Goal: Transaction & Acquisition: Purchase product/service

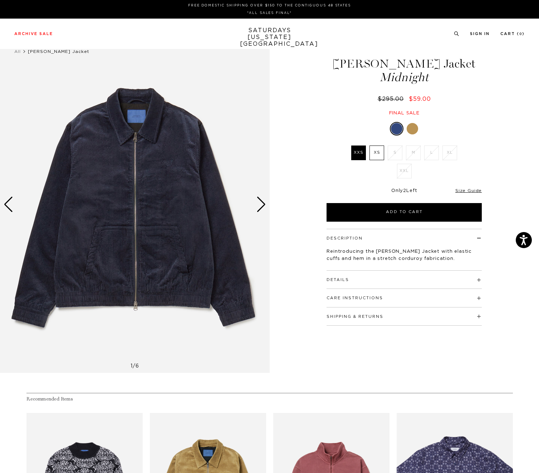
click at [379, 151] on label "XS" at bounding box center [376, 153] width 15 height 15
click at [0, 0] on input "XS" at bounding box center [0, 0] width 0 height 0
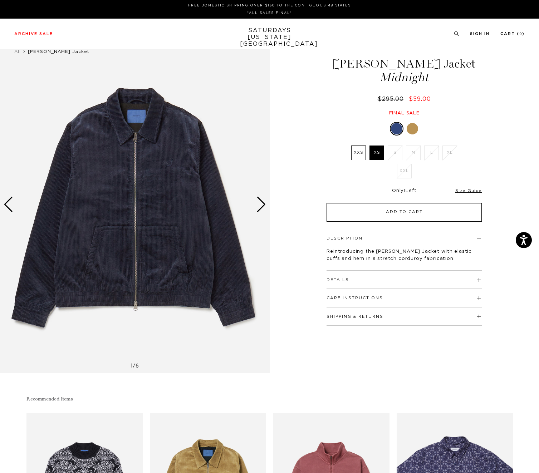
click at [406, 207] on button "Add to Cart" at bounding box center [404, 212] width 155 height 19
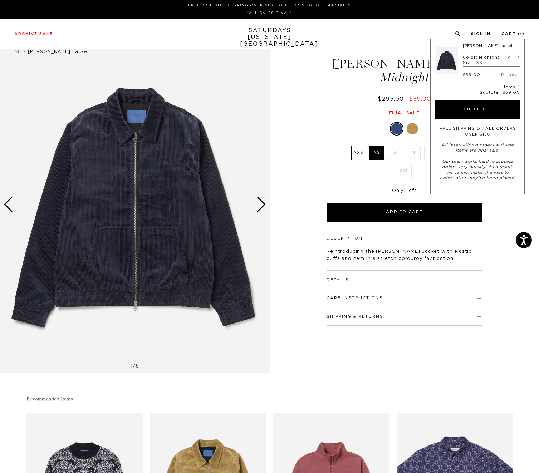
click at [280, 66] on div "1 / 6" at bounding box center [269, 204] width 539 height 337
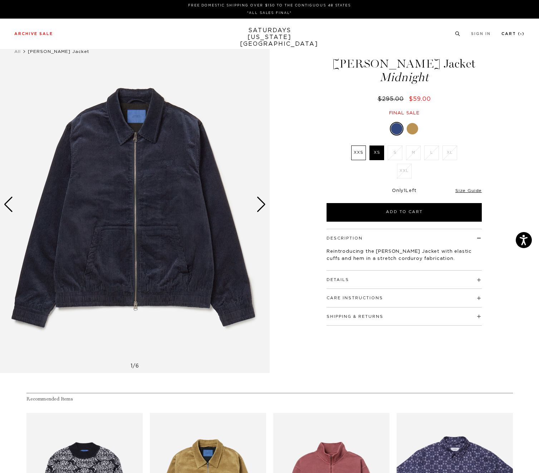
click at [507, 33] on link "Cart ( 1 )" at bounding box center [512, 34] width 23 height 4
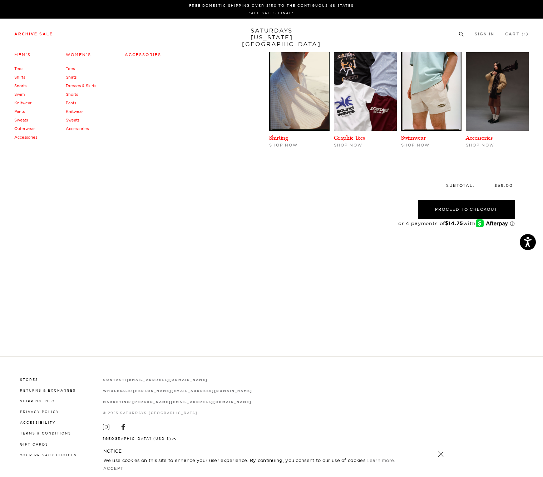
click at [21, 69] on link "Tees" at bounding box center [18, 68] width 9 height 5
click at [18, 77] on link "Shirts" at bounding box center [19, 77] width 11 height 5
click at [25, 84] on link "Shorts" at bounding box center [20, 85] width 12 height 5
click at [20, 103] on div "Close dialog Be the first to know. Subscribe to emails and receive 15% off your…" at bounding box center [271, 238] width 543 height 477
click at [23, 110] on link "Pants" at bounding box center [19, 111] width 10 height 5
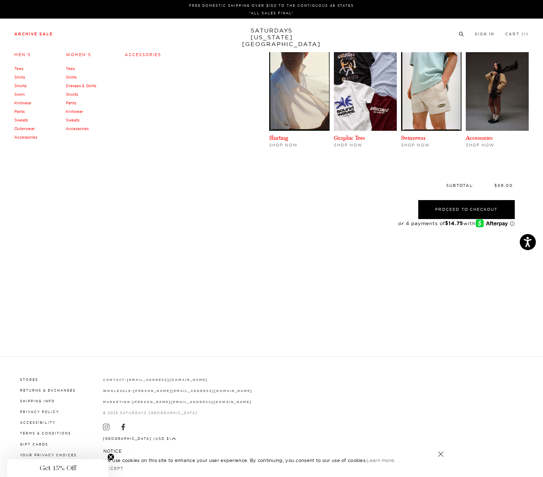
click at [22, 118] on link "Sweats" at bounding box center [21, 120] width 14 height 5
click at [24, 127] on link "Outerwear" at bounding box center [24, 128] width 20 height 5
click at [26, 135] on link "Accessories" at bounding box center [25, 137] width 23 height 5
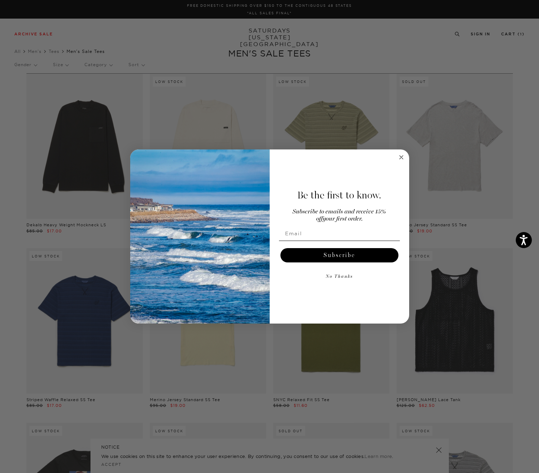
click at [400, 158] on circle "Close dialog" at bounding box center [401, 157] width 8 height 8
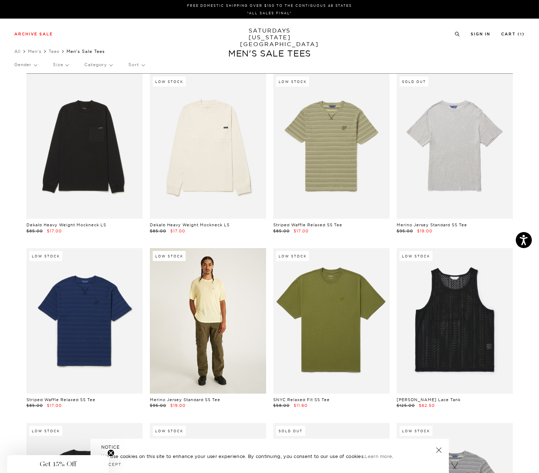
click at [228, 286] on link at bounding box center [208, 320] width 116 height 145
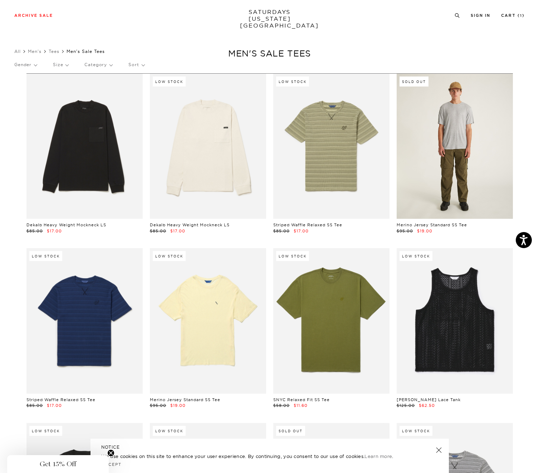
scroll to position [0, 0]
click at [461, 167] on link at bounding box center [455, 145] width 116 height 145
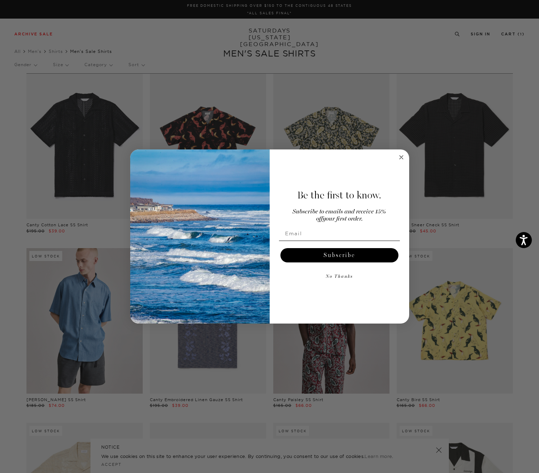
click at [403, 159] on circle "Close dialog" at bounding box center [401, 157] width 8 height 8
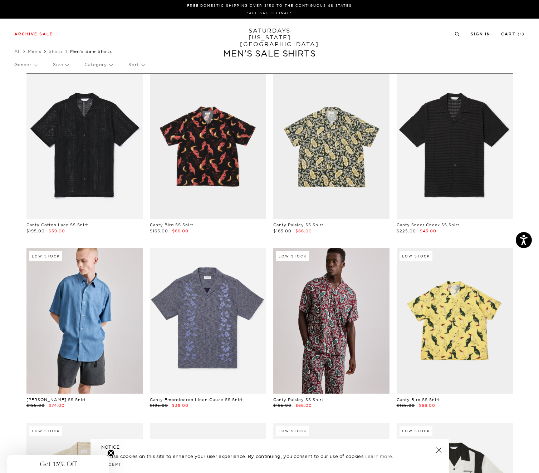
click at [64, 62] on p "Size" at bounding box center [60, 65] width 15 height 16
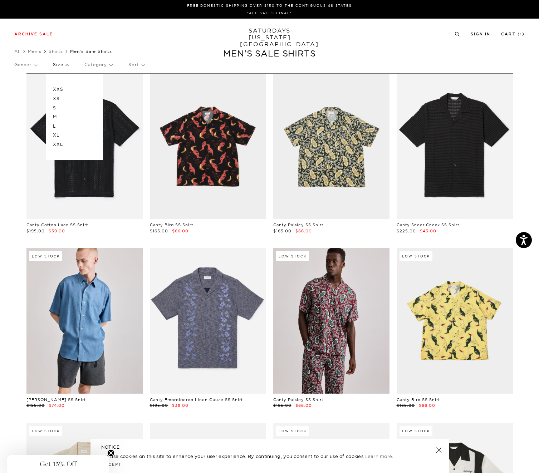
click at [55, 99] on p "XS" at bounding box center [74, 98] width 43 height 9
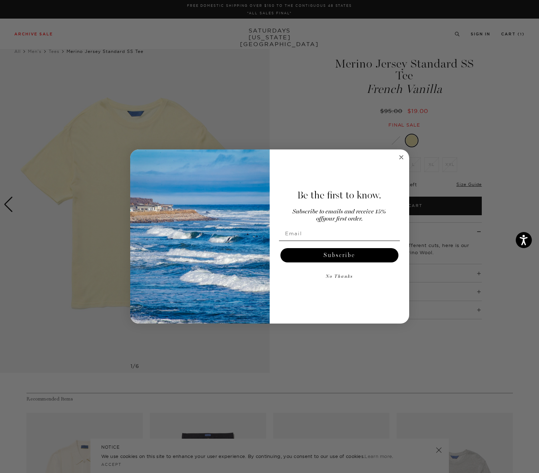
click at [405, 157] on circle "Close dialog" at bounding box center [401, 157] width 8 height 8
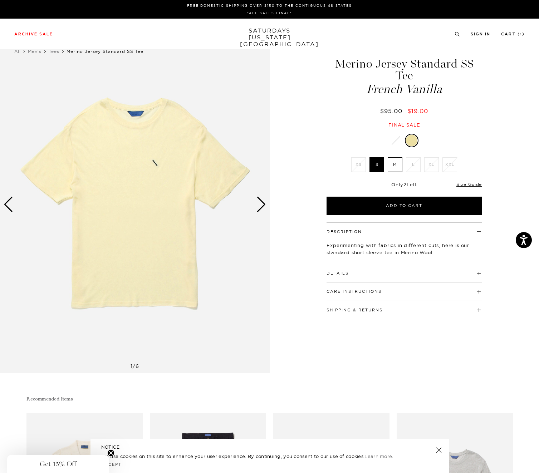
click at [390, 265] on h4 "Details" at bounding box center [404, 270] width 155 height 12
click at [353, 271] on h4 "Details" at bounding box center [404, 270] width 155 height 12
click at [359, 165] on li "XS" at bounding box center [358, 164] width 18 height 15
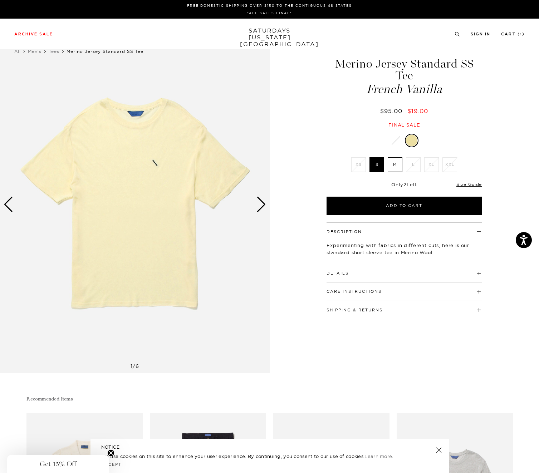
click at [398, 137] on div at bounding box center [395, 140] width 11 height 11
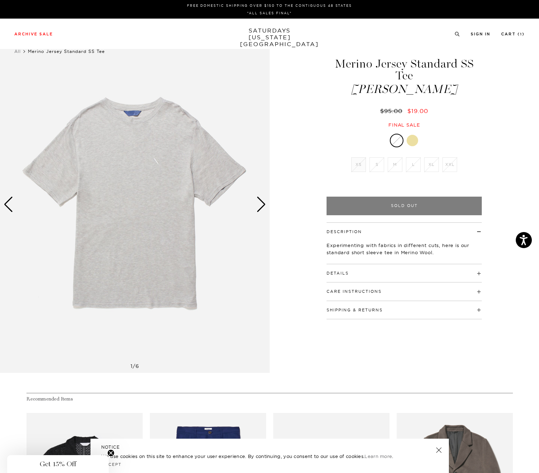
click at [366, 167] on li "XS" at bounding box center [358, 164] width 18 height 15
drag, startPoint x: 422, startPoint y: 141, endPoint x: 417, endPoint y: 141, distance: 5.8
click at [422, 141] on div at bounding box center [404, 141] width 155 height 14
click at [417, 141] on div at bounding box center [412, 140] width 11 height 11
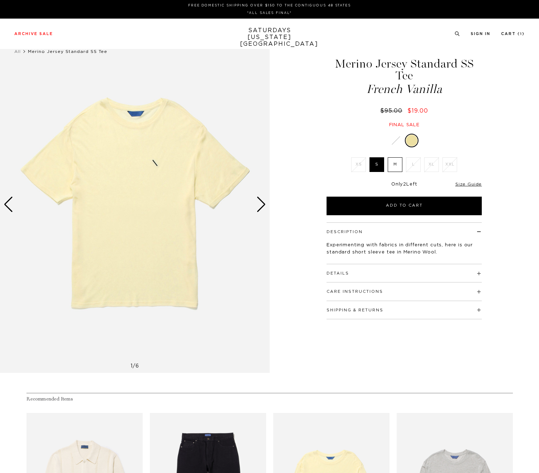
click at [262, 205] on div "Next slide" at bounding box center [261, 205] width 10 height 16
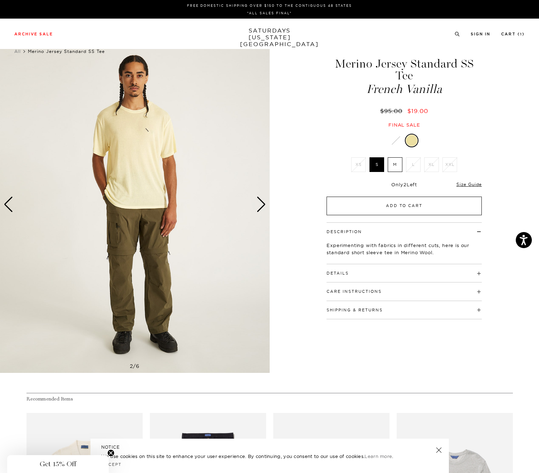
click at [374, 212] on button "Add to Cart" at bounding box center [404, 206] width 155 height 19
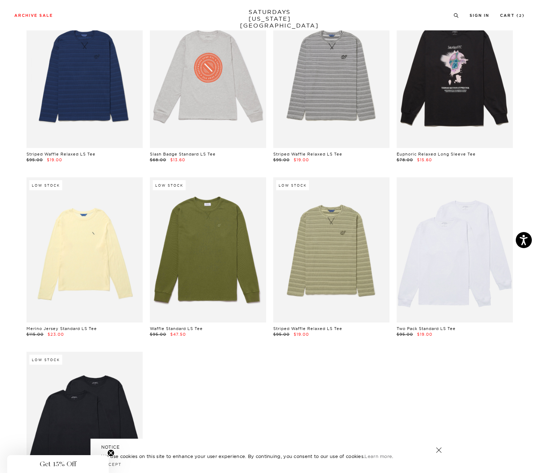
scroll to position [1135, 0]
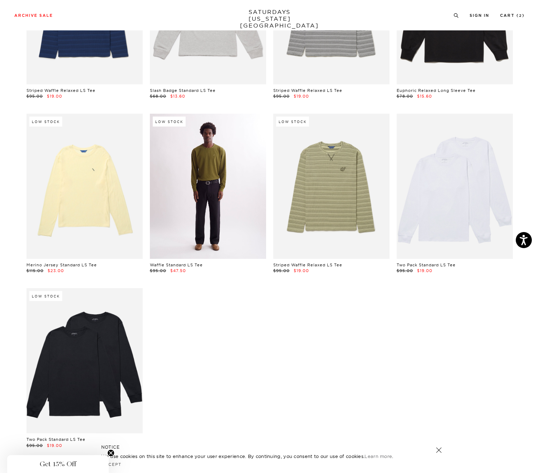
click at [191, 182] on link at bounding box center [208, 186] width 116 height 145
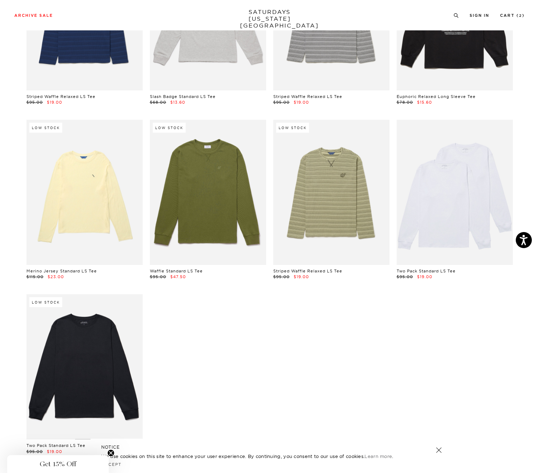
click at [118, 346] on link at bounding box center [84, 366] width 116 height 145
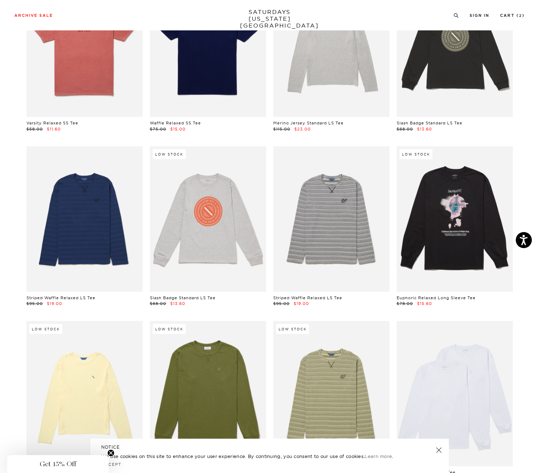
scroll to position [793, 0]
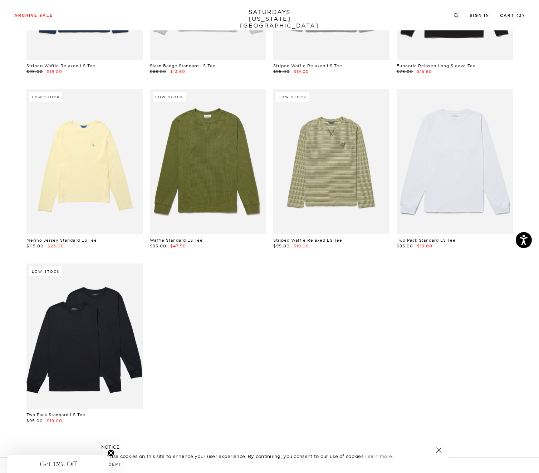
click at [443, 188] on link at bounding box center [455, 161] width 116 height 145
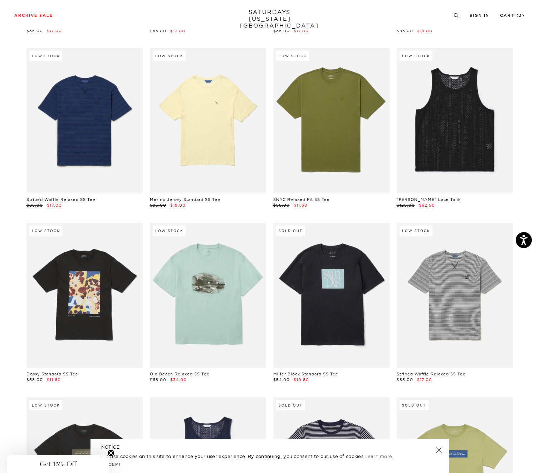
scroll to position [0, 0]
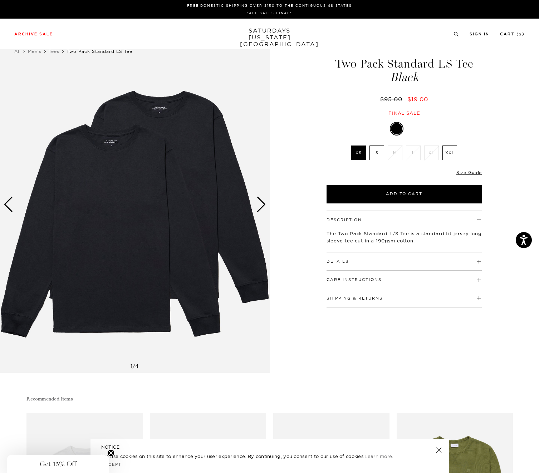
click at [255, 206] on img at bounding box center [135, 204] width 270 height 337
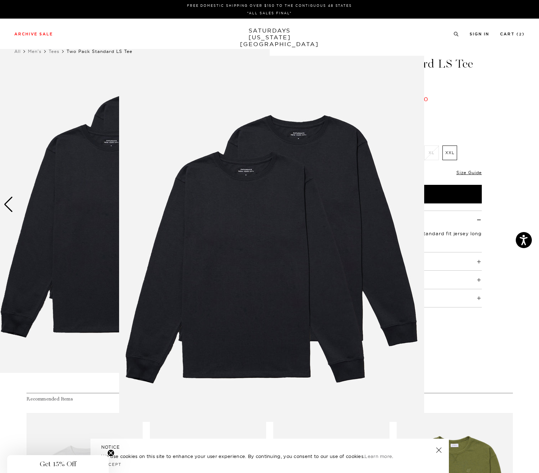
click at [262, 204] on img at bounding box center [271, 239] width 305 height 366
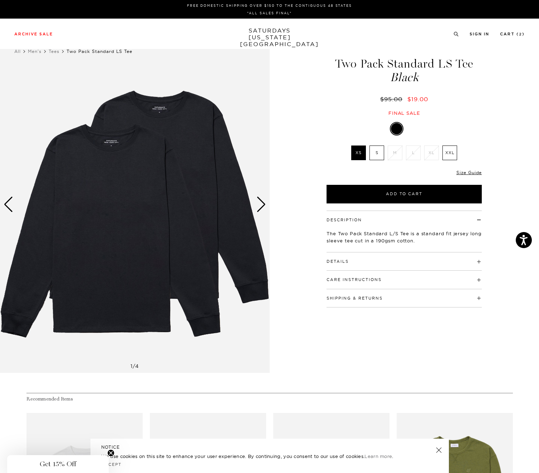
click at [263, 205] on div "Next slide" at bounding box center [261, 205] width 10 height 16
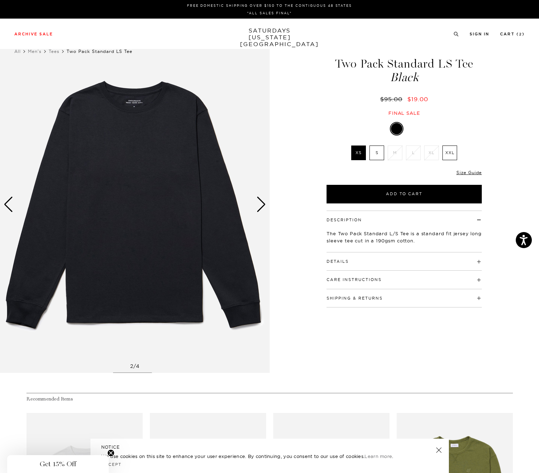
click at [263, 205] on div "Next slide" at bounding box center [261, 205] width 10 height 16
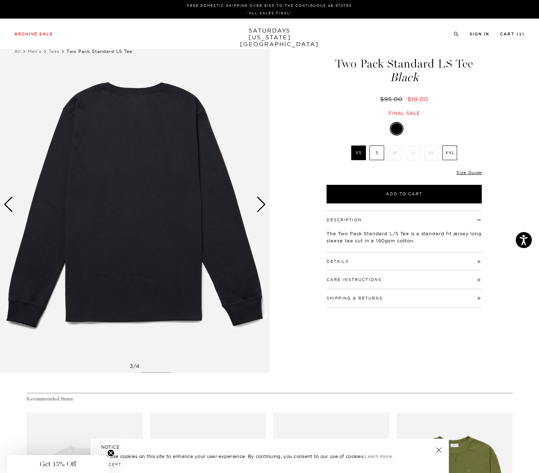
click at [263, 205] on div "Next slide" at bounding box center [261, 205] width 10 height 16
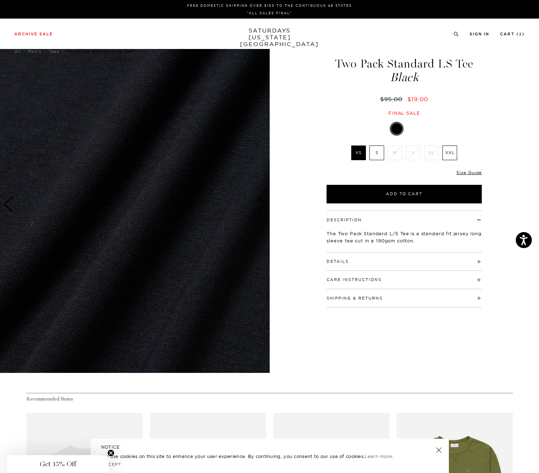
click at [263, 205] on div "Next slide" at bounding box center [261, 205] width 10 height 16
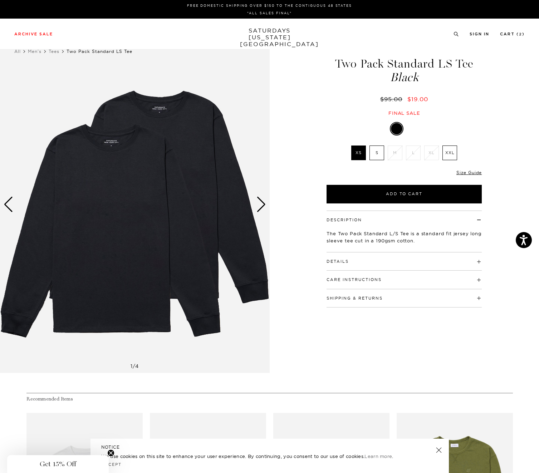
click at [263, 205] on div "Next slide" at bounding box center [261, 205] width 10 height 16
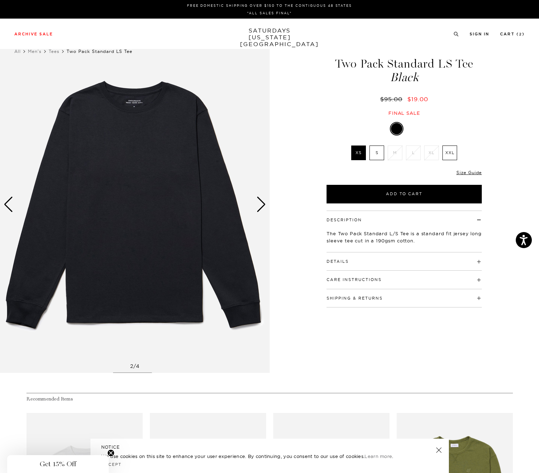
click at [263, 205] on div "Next slide" at bounding box center [261, 205] width 10 height 16
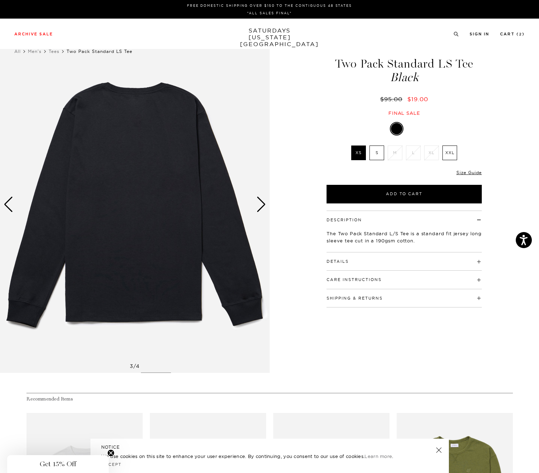
click at [402, 264] on div "Details 100% Cotton Standard fit" at bounding box center [404, 262] width 155 height 18
click at [403, 261] on h4 "Details" at bounding box center [404, 259] width 155 height 12
click at [400, 301] on h4 "Care Instructions" at bounding box center [404, 305] width 155 height 12
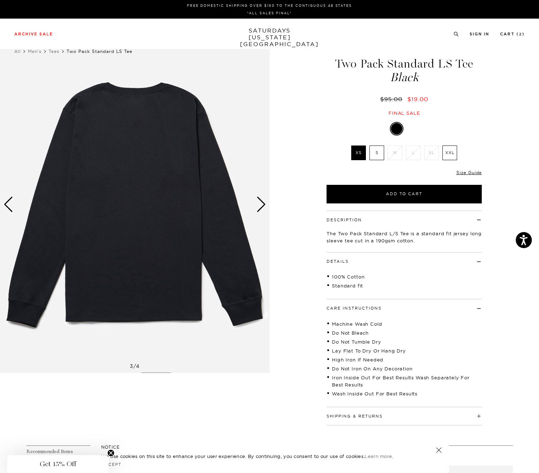
click at [253, 201] on img at bounding box center [135, 204] width 270 height 337
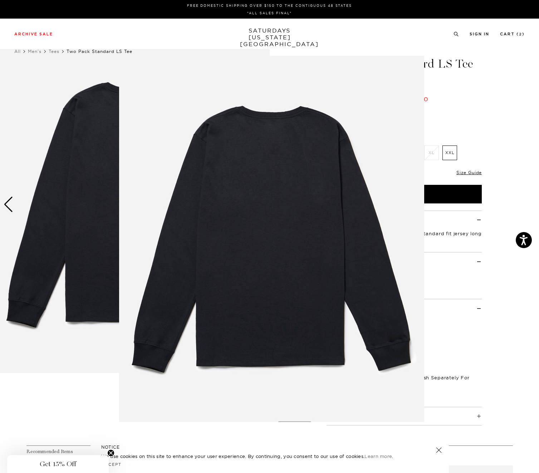
click at [253, 201] on img at bounding box center [271, 239] width 305 height 366
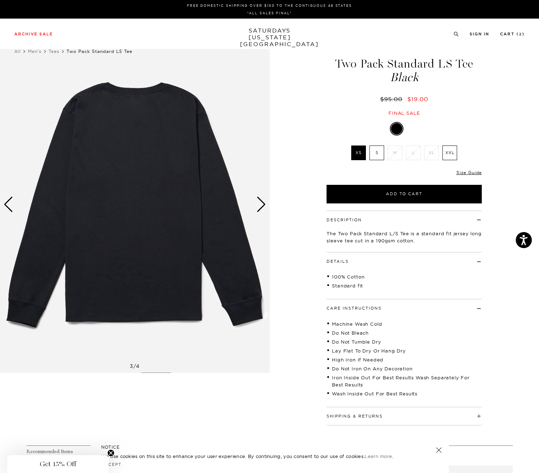
click at [254, 200] on img at bounding box center [135, 204] width 270 height 337
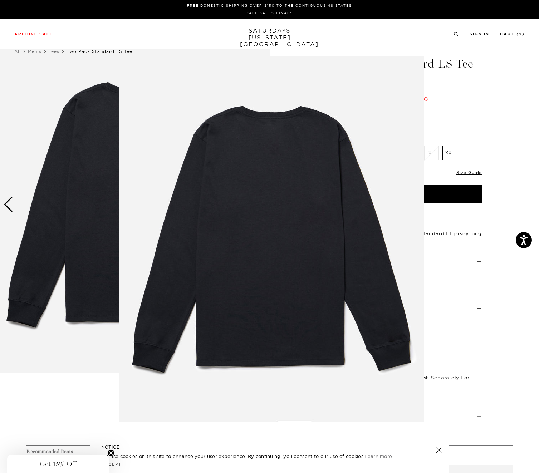
click at [256, 200] on img at bounding box center [271, 239] width 305 height 366
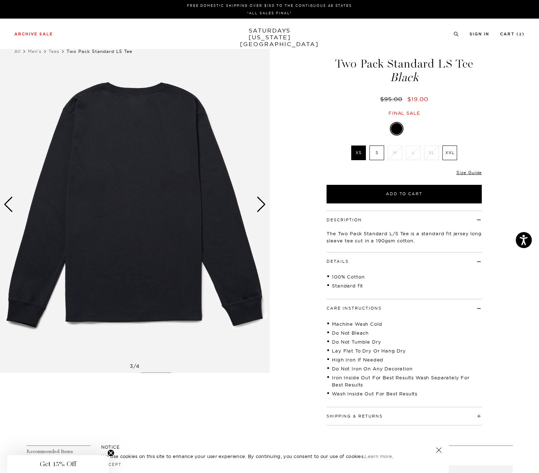
click at [256, 200] on div "Next slide" at bounding box center [261, 205] width 10 height 16
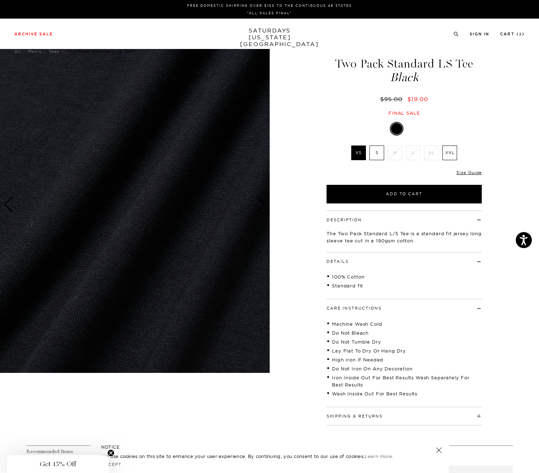
click at [257, 200] on div "Next slide" at bounding box center [261, 205] width 10 height 16
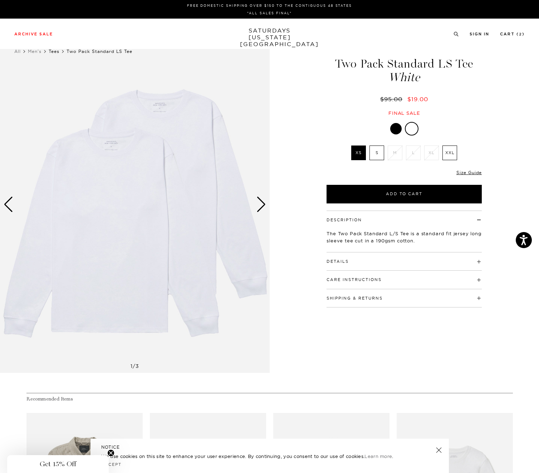
click at [58, 51] on link "Tees" at bounding box center [54, 51] width 11 height 5
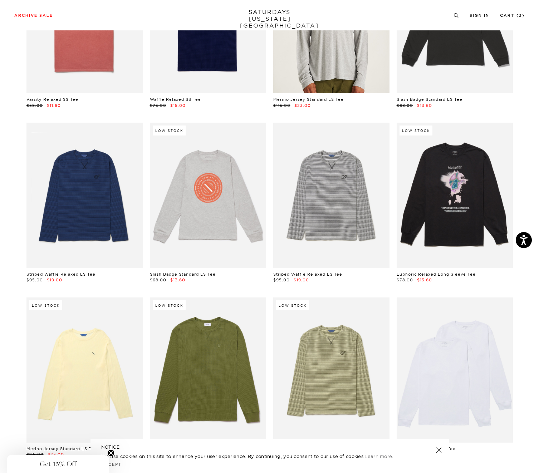
scroll to position [662, 0]
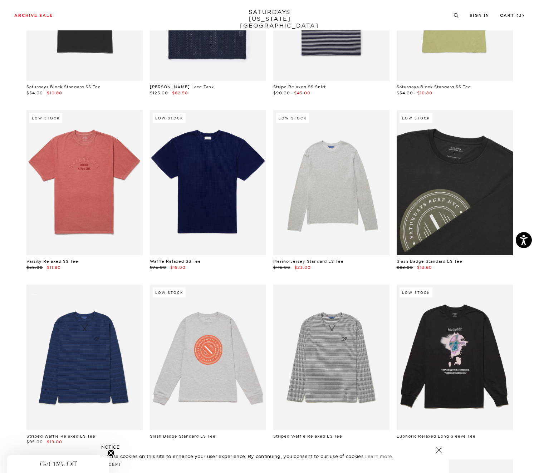
click at [454, 199] on link at bounding box center [455, 182] width 116 height 145
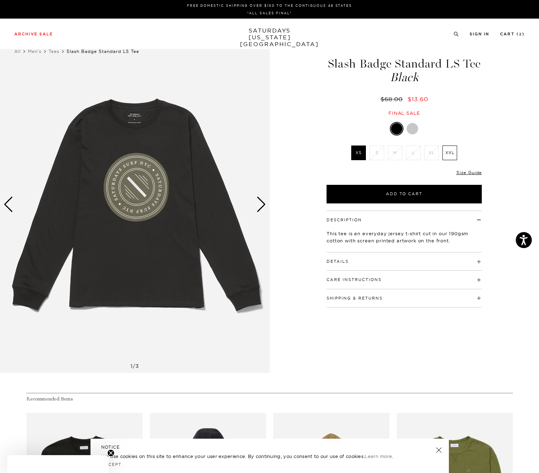
click at [260, 200] on div "Next slide" at bounding box center [261, 205] width 10 height 16
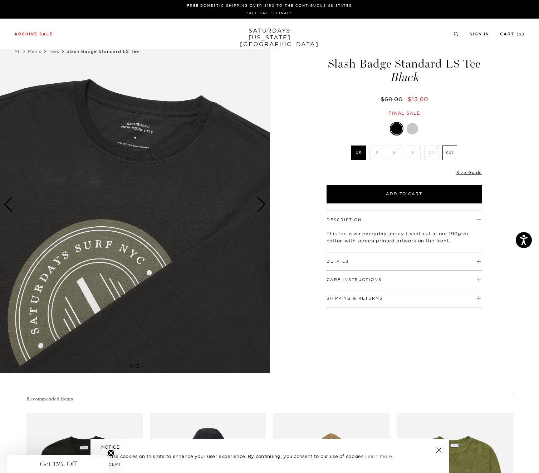
click at [261, 200] on div "Next slide" at bounding box center [261, 205] width 10 height 16
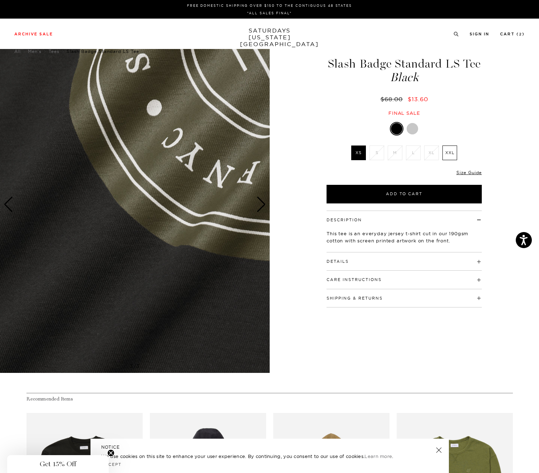
click at [261, 200] on div "Next slide" at bounding box center [261, 205] width 10 height 16
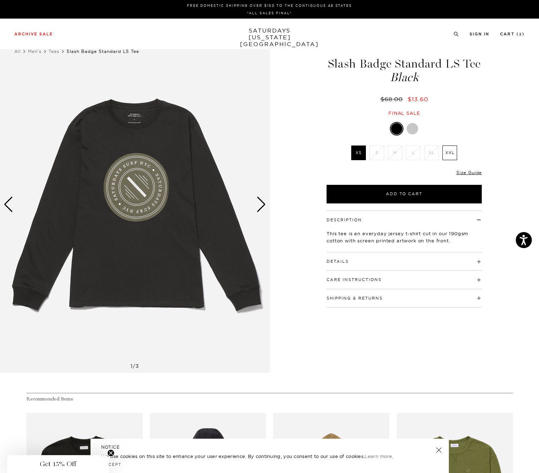
click at [261, 200] on div "Next slide" at bounding box center [261, 205] width 10 height 16
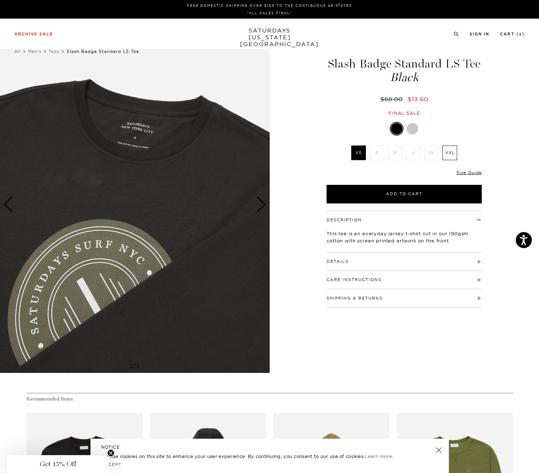
click at [261, 200] on div "Next slide" at bounding box center [261, 205] width 10 height 16
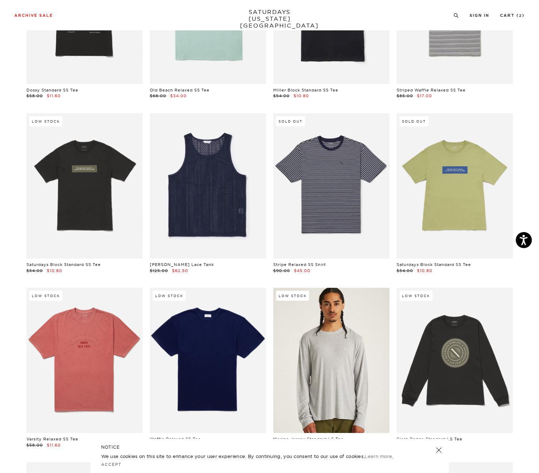
scroll to position [631, 0]
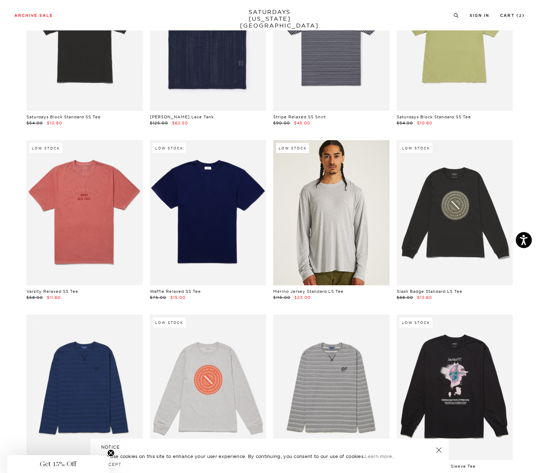
click at [346, 227] on link at bounding box center [331, 212] width 116 height 145
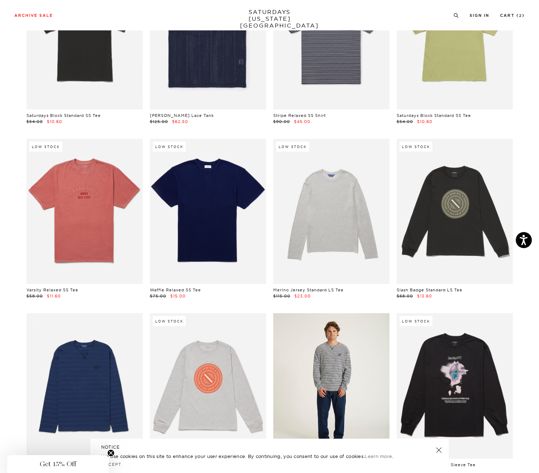
scroll to position [811, 0]
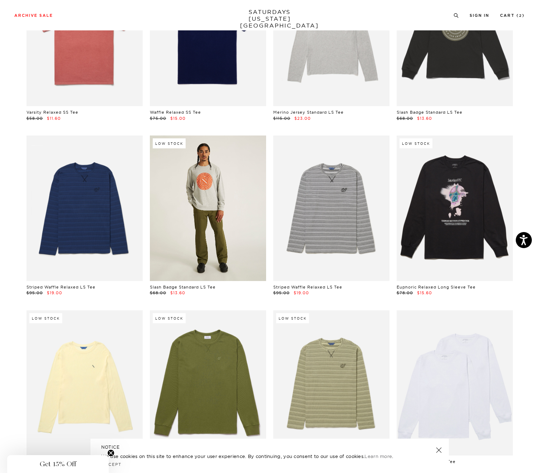
click at [193, 229] on link at bounding box center [208, 208] width 116 height 145
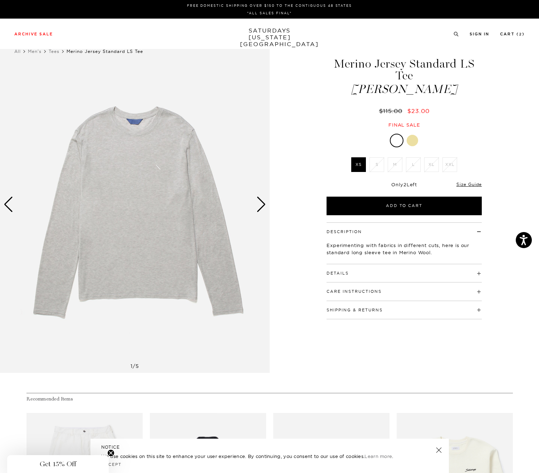
click at [266, 201] on div "Next slide" at bounding box center [261, 205] width 10 height 16
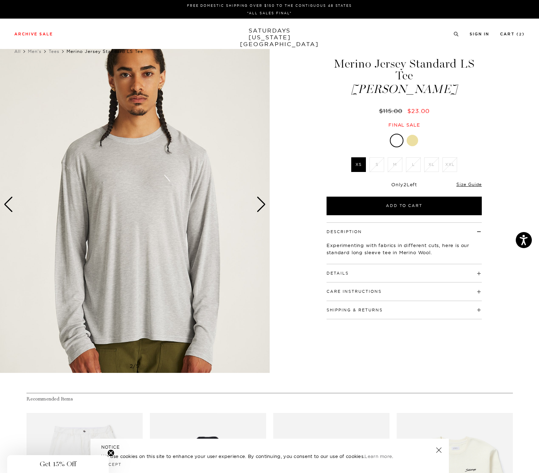
click at [462, 269] on h4 "Details" at bounding box center [404, 270] width 155 height 12
click at [411, 141] on div at bounding box center [412, 140] width 11 height 11
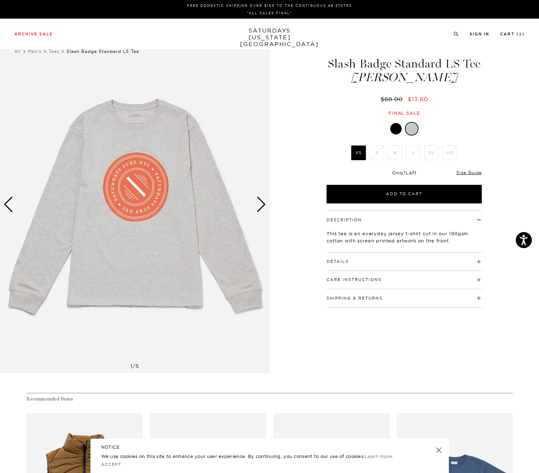
click at [370, 263] on h4 "Details" at bounding box center [404, 259] width 155 height 12
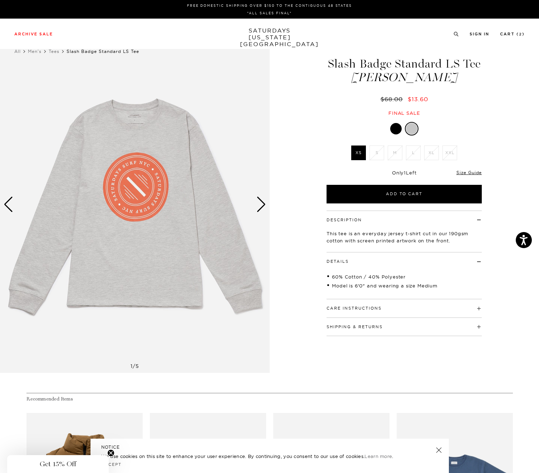
click at [261, 208] on div "Next slide" at bounding box center [261, 205] width 10 height 16
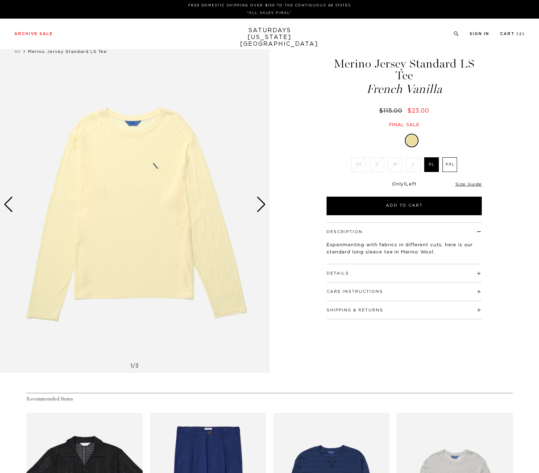
click at [400, 141] on div at bounding box center [395, 140] width 11 height 11
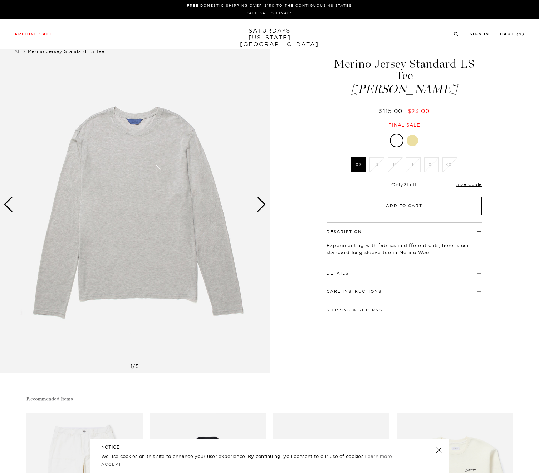
click at [426, 204] on button "Add to Cart" at bounding box center [404, 206] width 155 height 19
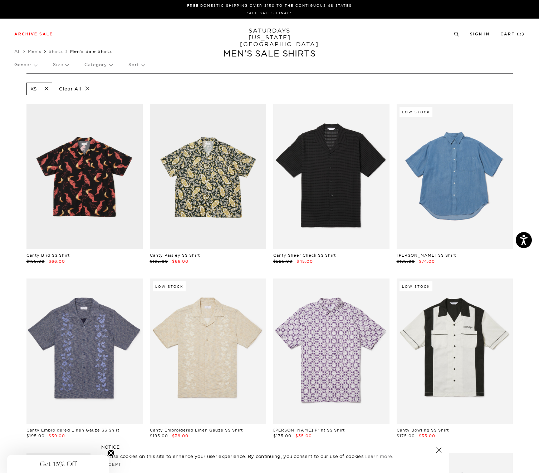
click at [422, 162] on link at bounding box center [455, 176] width 116 height 145
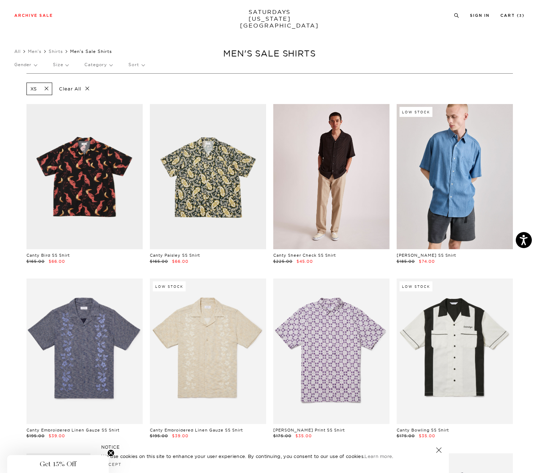
scroll to position [54, 0]
